Goal: Complete application form

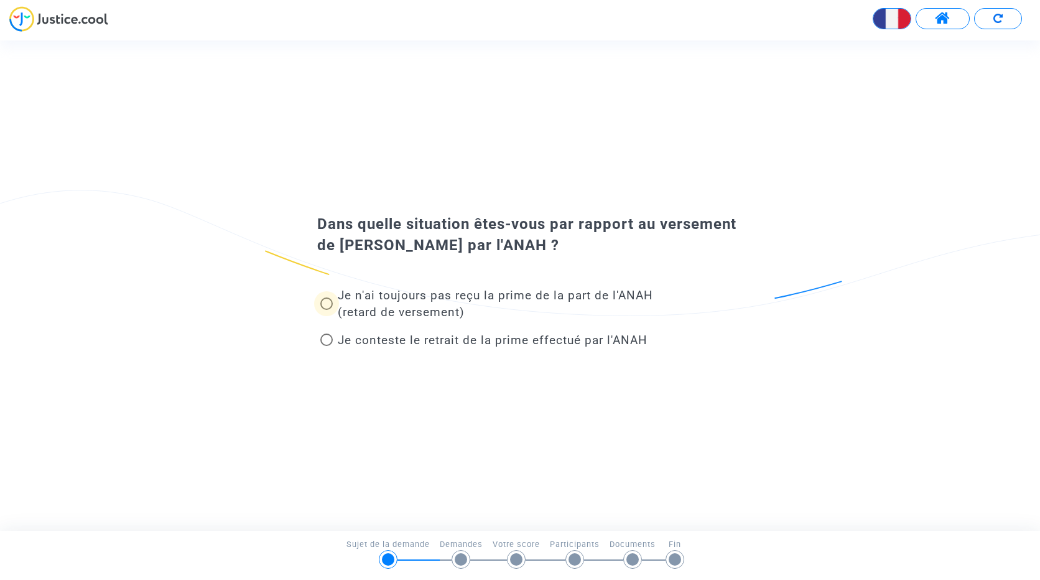
click at [481, 294] on span "Je n'ai toujours pas reçu la prime de la part de l'ANAH (retard de versement)" at bounding box center [495, 303] width 315 height 31
click at [327, 310] on input "Je n'ai toujours pas reçu la prime de la part de l'ANAH (retard de versement)" at bounding box center [326, 310] width 1 height 1
radio input "true"
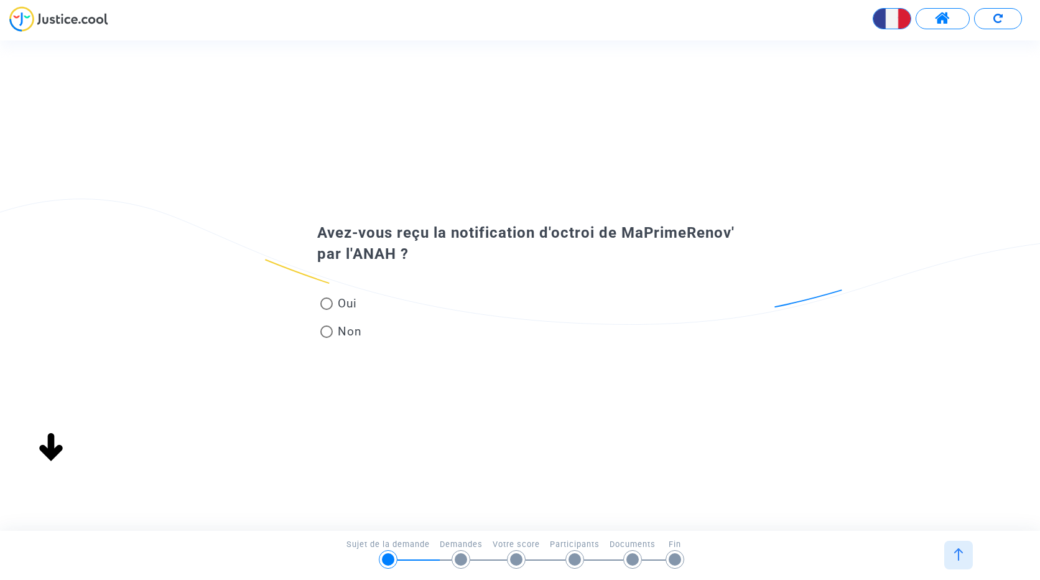
click at [340, 297] on span "Oui" at bounding box center [345, 303] width 24 height 17
click at [327, 310] on input "Oui" at bounding box center [326, 310] width 1 height 1
radio input "true"
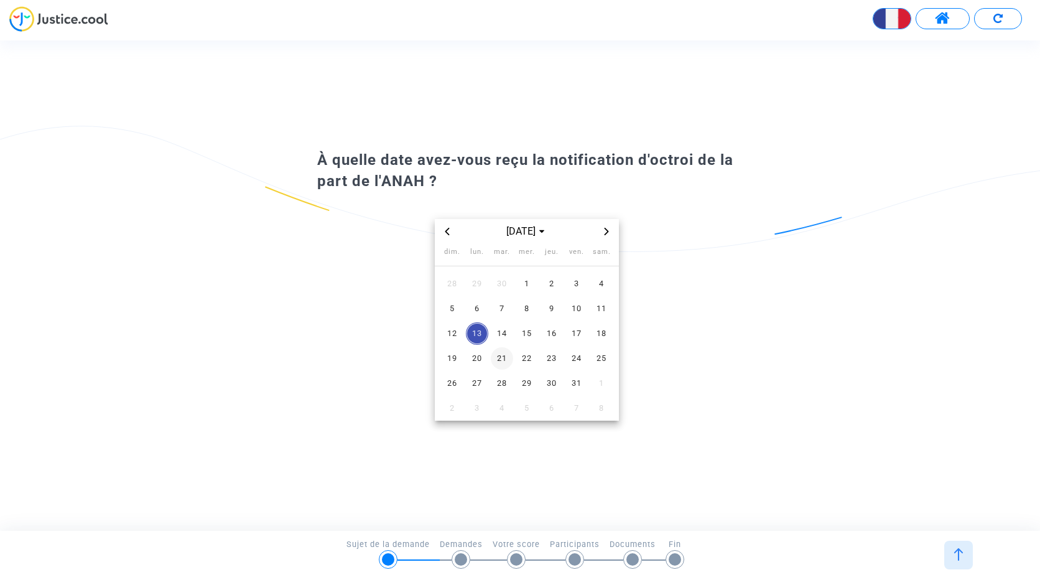
click at [498, 361] on span "21" at bounding box center [502, 358] width 22 height 22
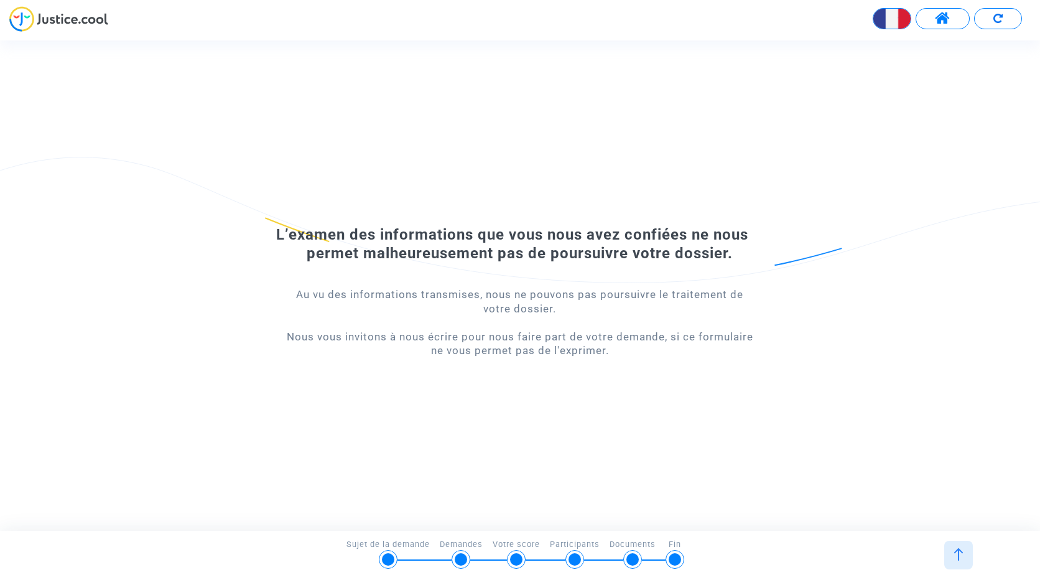
drag, startPoint x: 292, startPoint y: 229, endPoint x: 792, endPoint y: 381, distance: 523.2
click at [792, 381] on div "L’examen des informations que vous nous avez confiées ne nous permet malheureus…" at bounding box center [520, 284] width 1040 height 219
drag, startPoint x: 792, startPoint y: 381, endPoint x: 644, endPoint y: 398, distance: 149.1
click at [707, 419] on div "L’examen des informations que vous nous avez confiées ne nous permet malheureus…" at bounding box center [520, 285] width 1040 height 490
